Goal: Go to known website: Go to known website

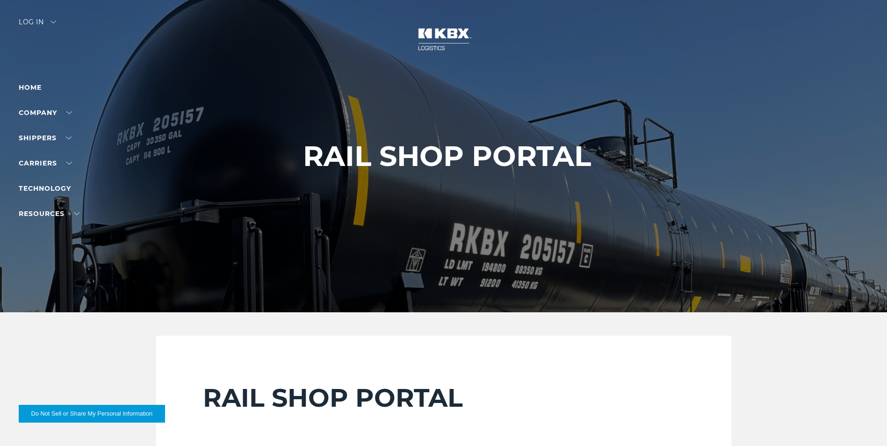
click at [27, 21] on div "Log in" at bounding box center [37, 26] width 37 height 14
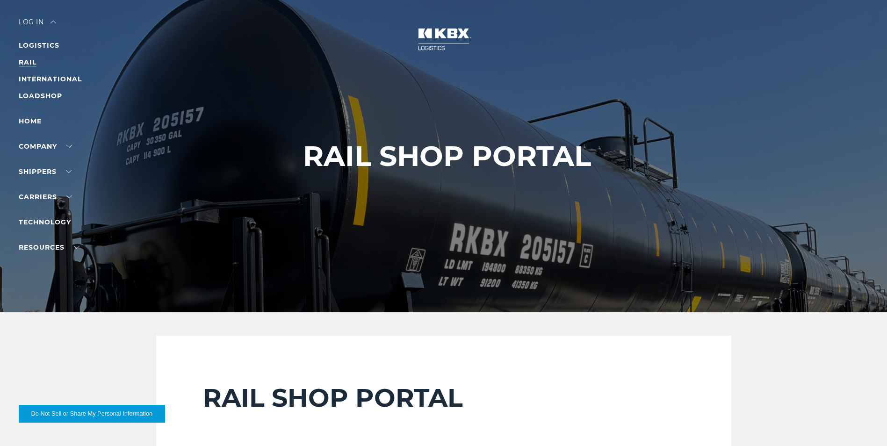
click at [27, 62] on link "RAIL" at bounding box center [28, 62] width 18 height 8
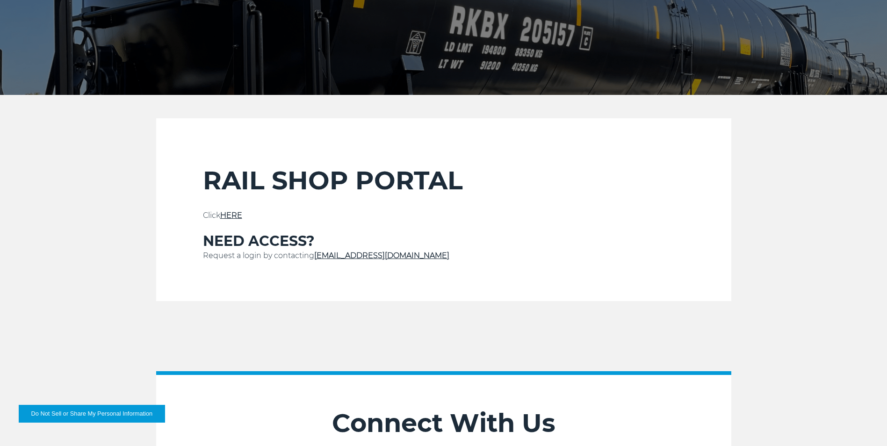
scroll to position [234, 0]
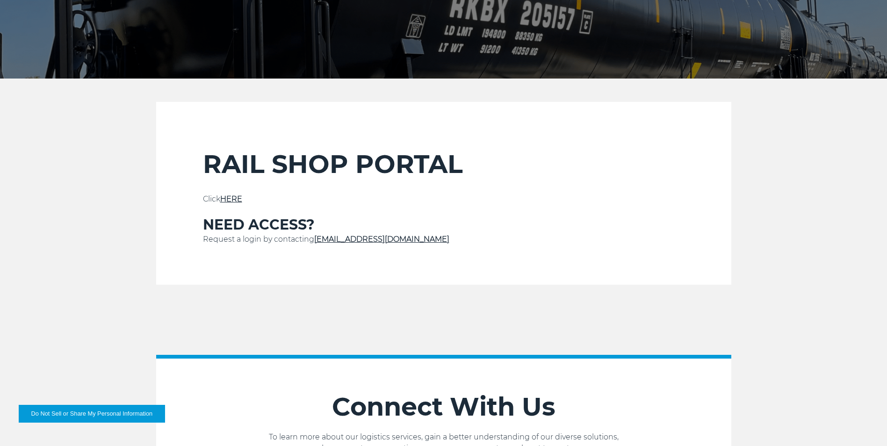
click at [237, 197] on link "HERE" at bounding box center [231, 199] width 22 height 9
